Goal: Information Seeking & Learning: Learn about a topic

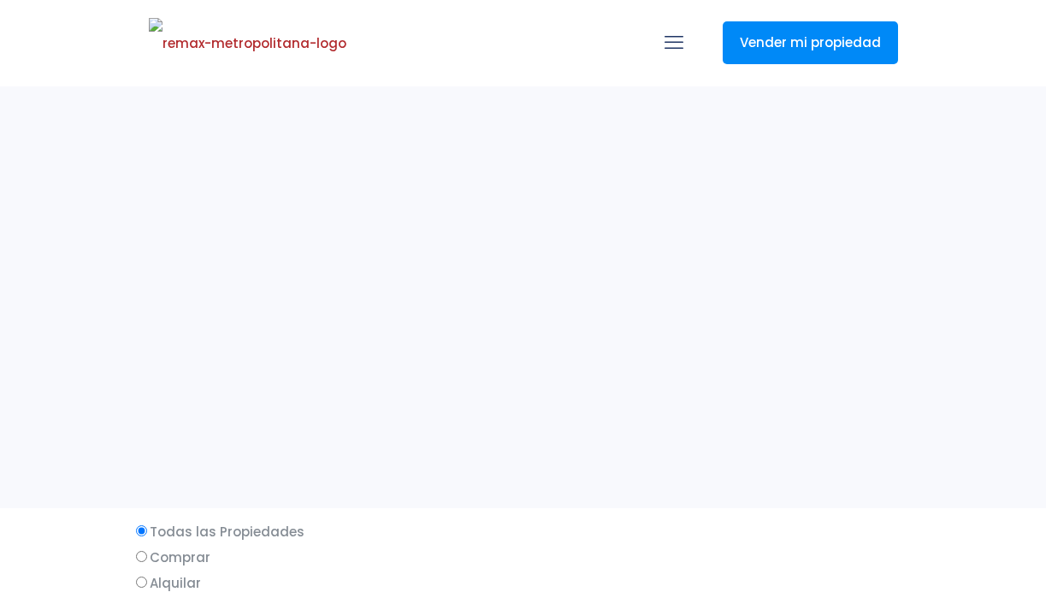
select select
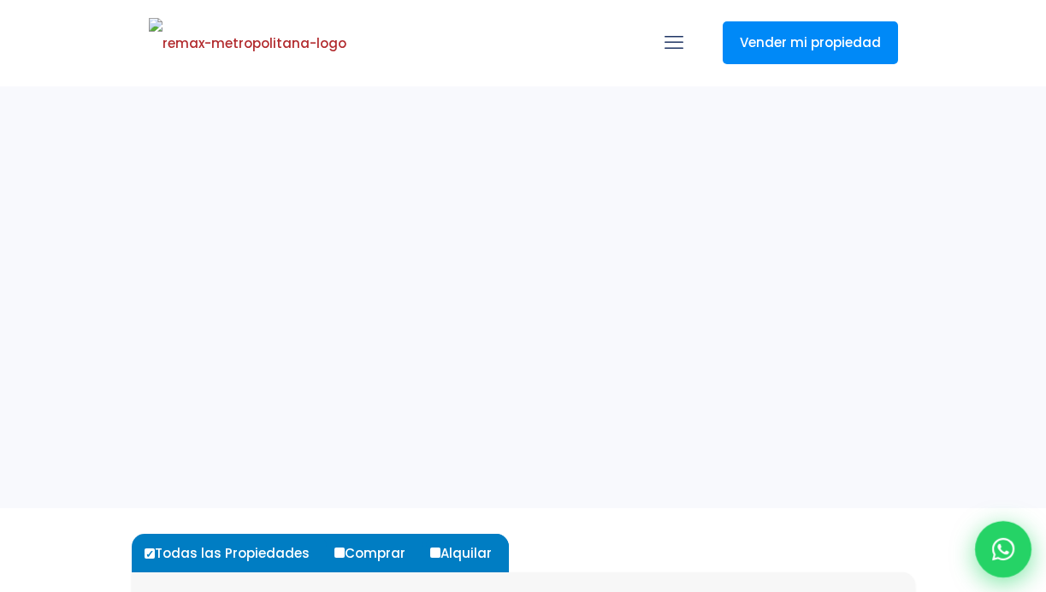
click at [1017, 566] on div at bounding box center [1003, 549] width 56 height 56
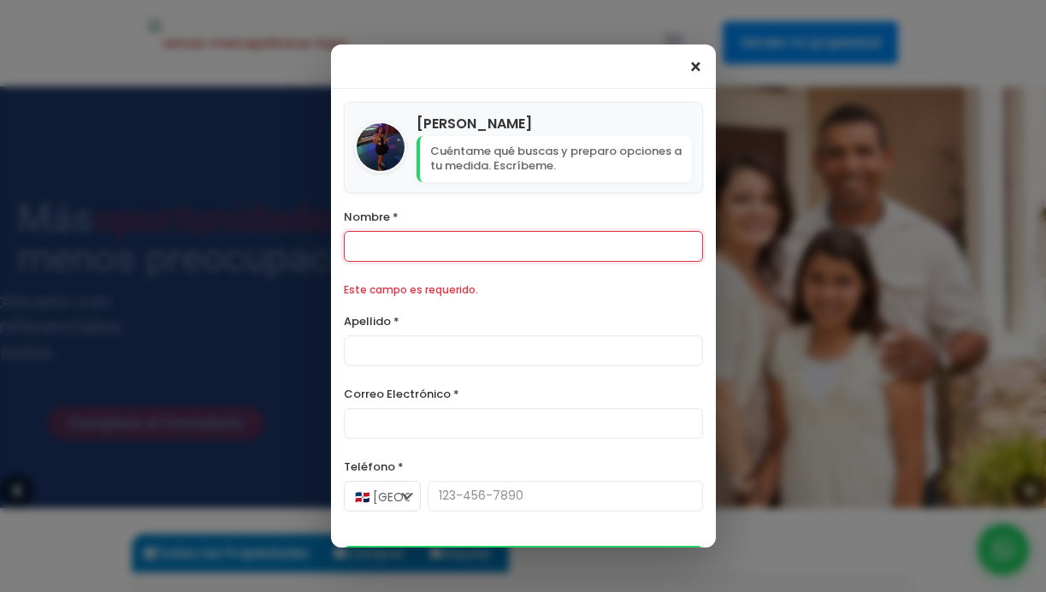
scroll to position [144, 0]
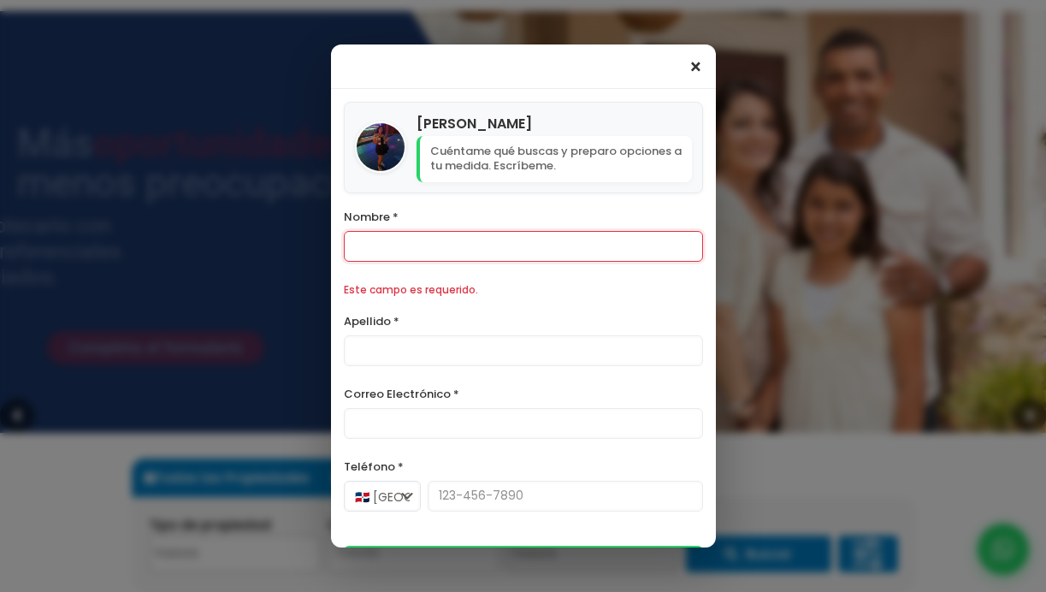
click at [690, 78] on span "×" at bounding box center [695, 67] width 15 height 21
